Goal: Navigation & Orientation: Understand site structure

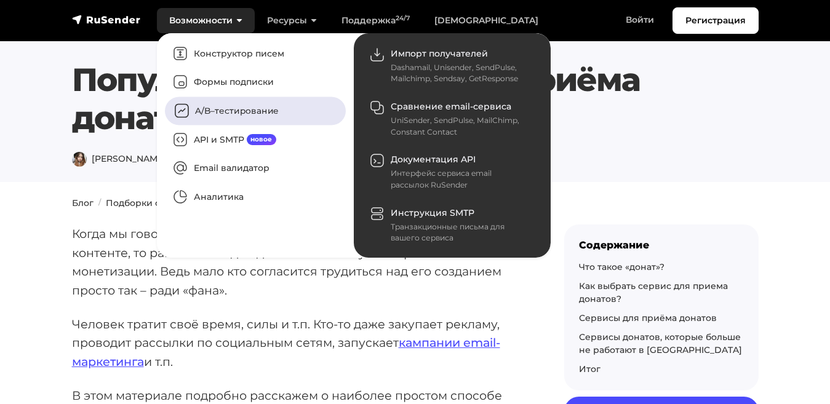
click at [192, 102] on link "A/B–тестирование" at bounding box center [255, 111] width 181 height 28
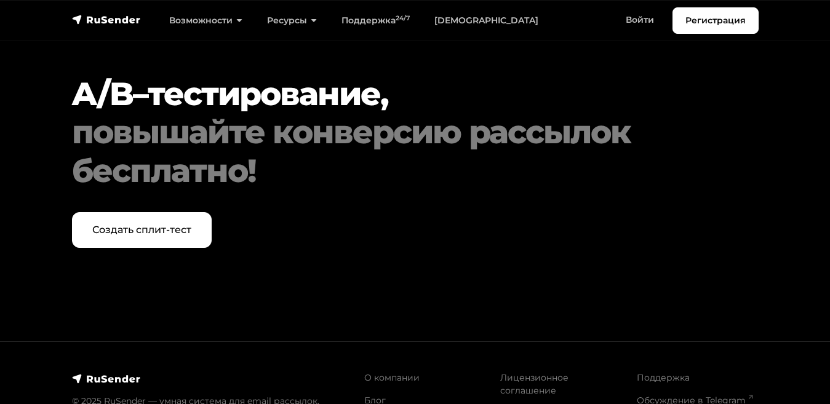
scroll to position [4580, 0]
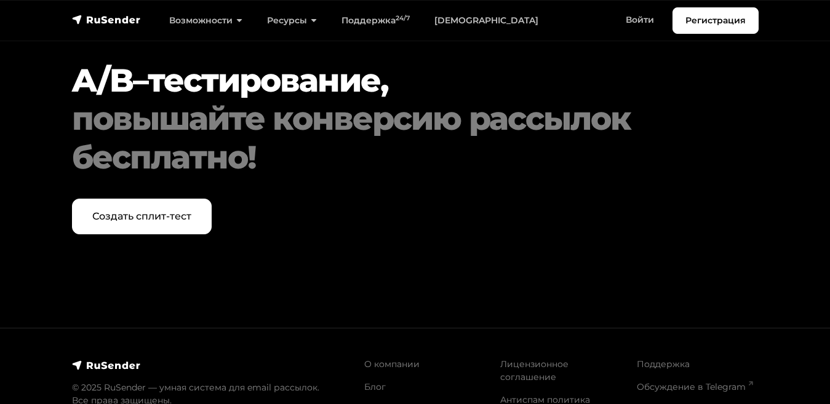
click at [86, 359] on img at bounding box center [106, 365] width 69 height 12
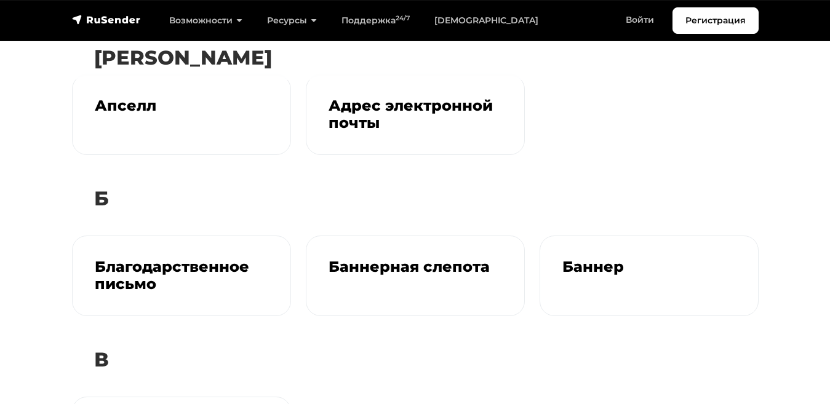
scroll to position [2055, 0]
